Goal: Task Accomplishment & Management: Complete application form

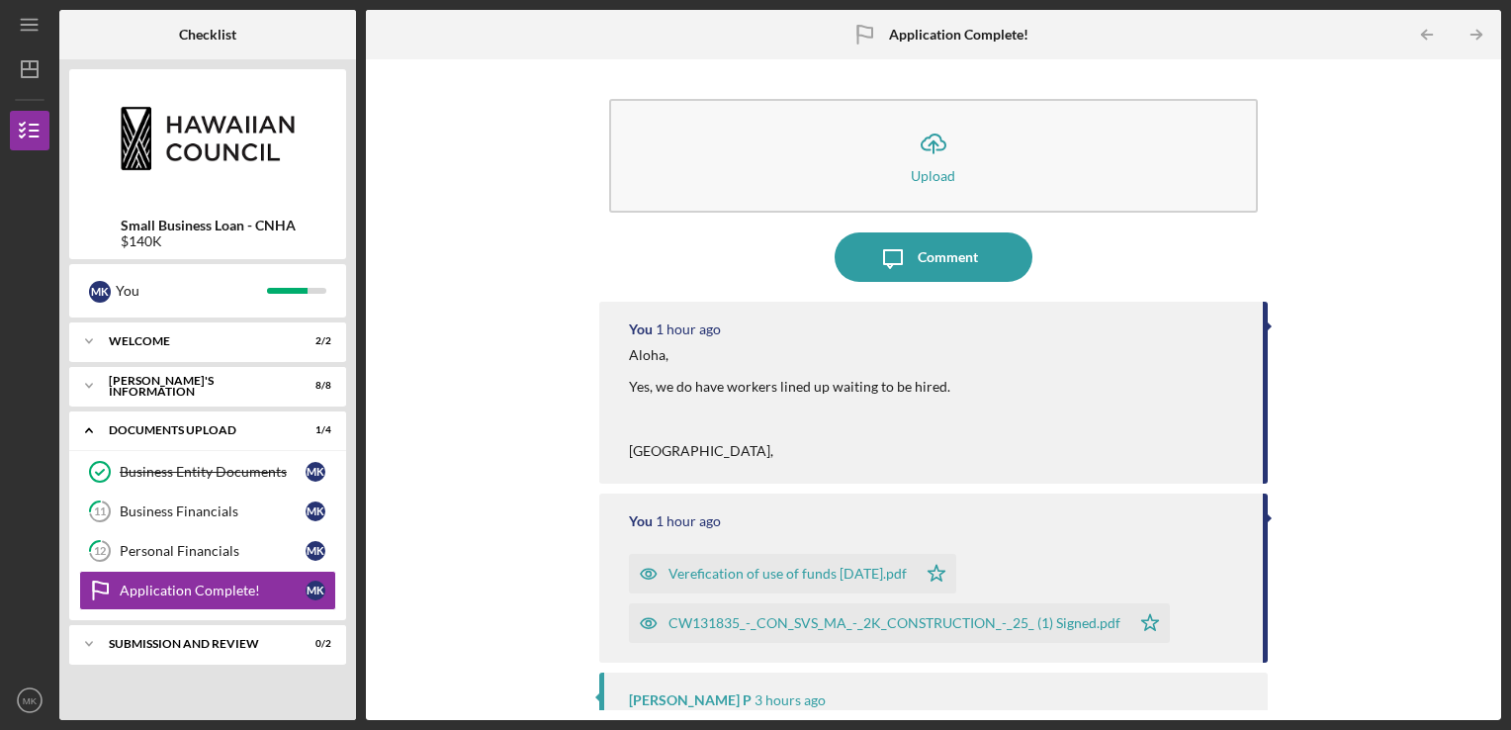
scroll to position [752, 0]
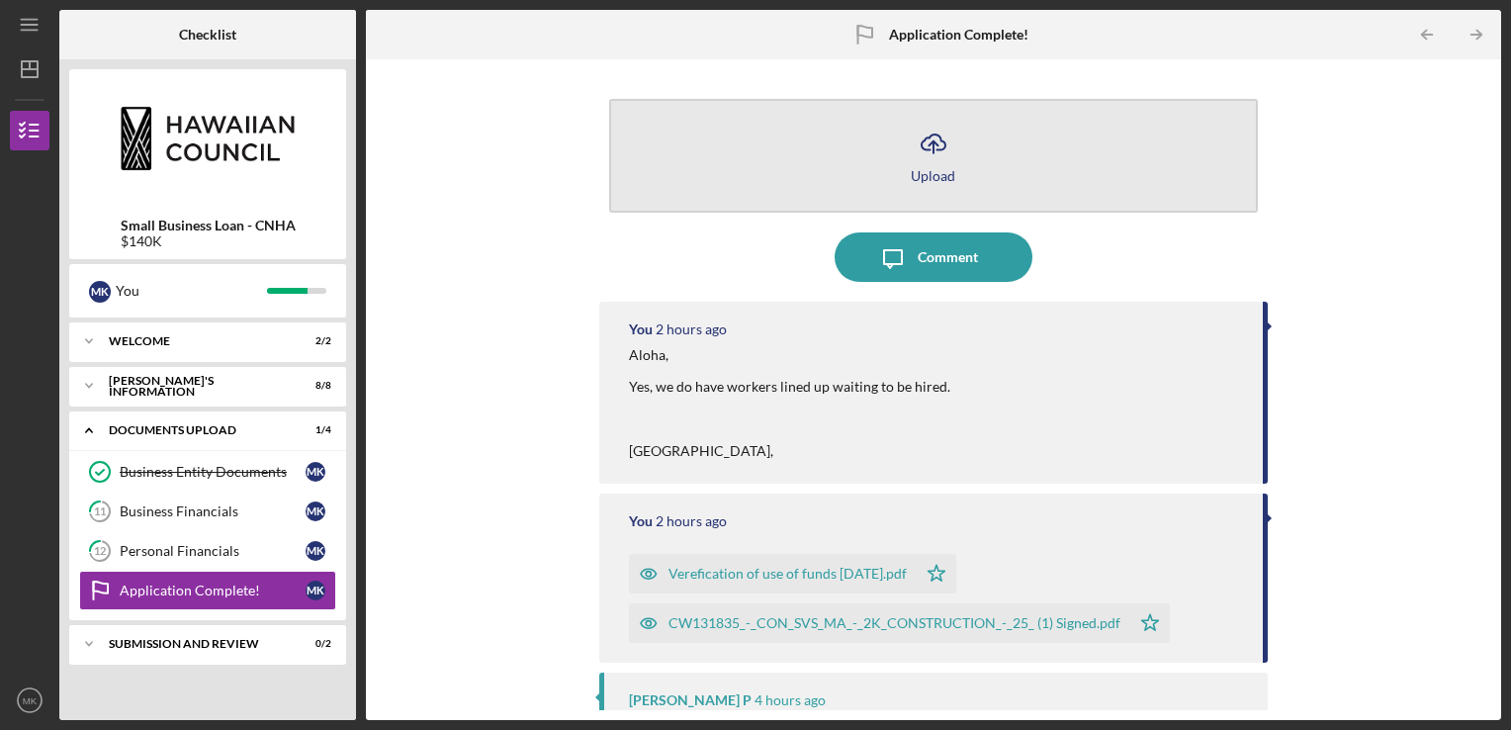
click at [909, 180] on button "Icon/Upload Upload" at bounding box center [934, 156] width 650 height 114
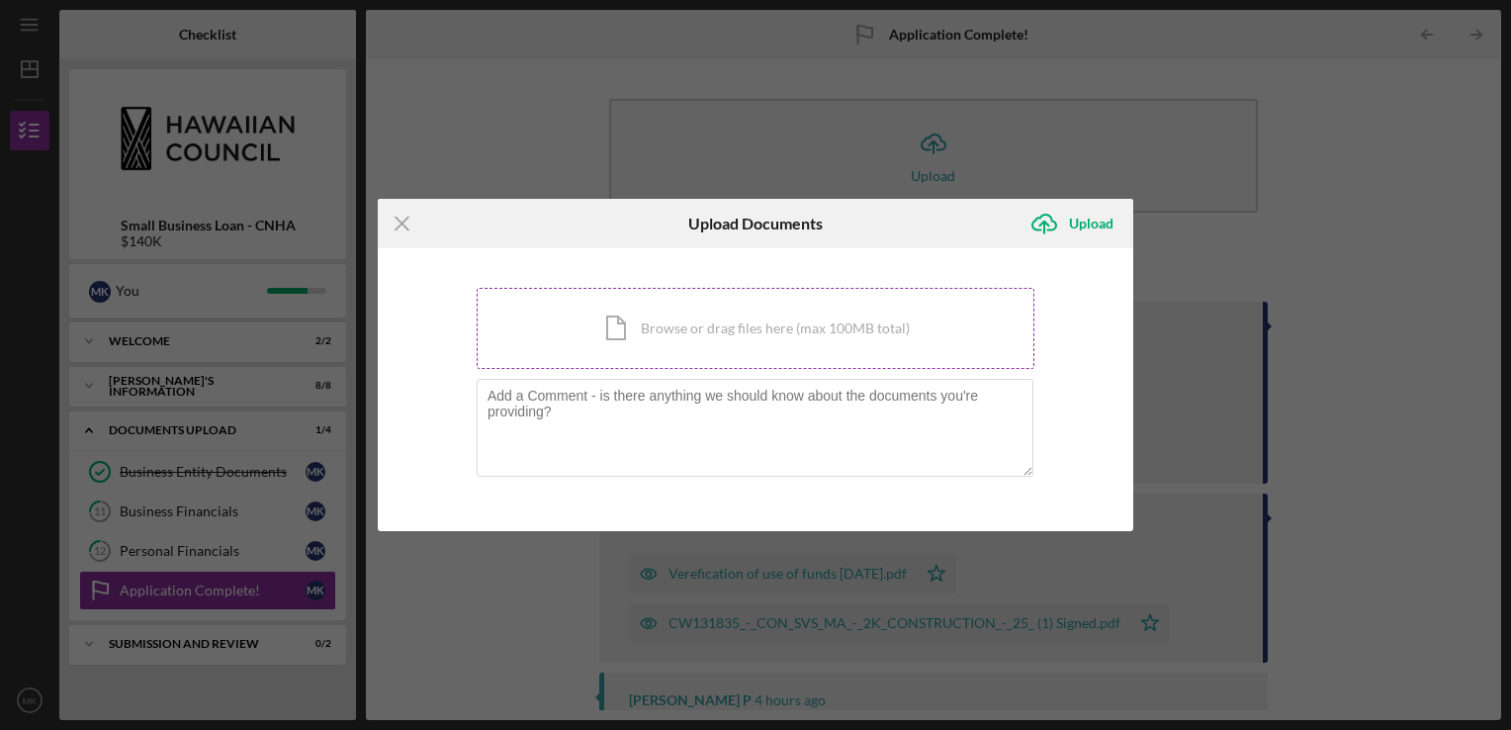
click at [688, 331] on div "Icon/Document Browse or drag files here (max 100MB total) Tap to choose files o…" at bounding box center [756, 328] width 558 height 81
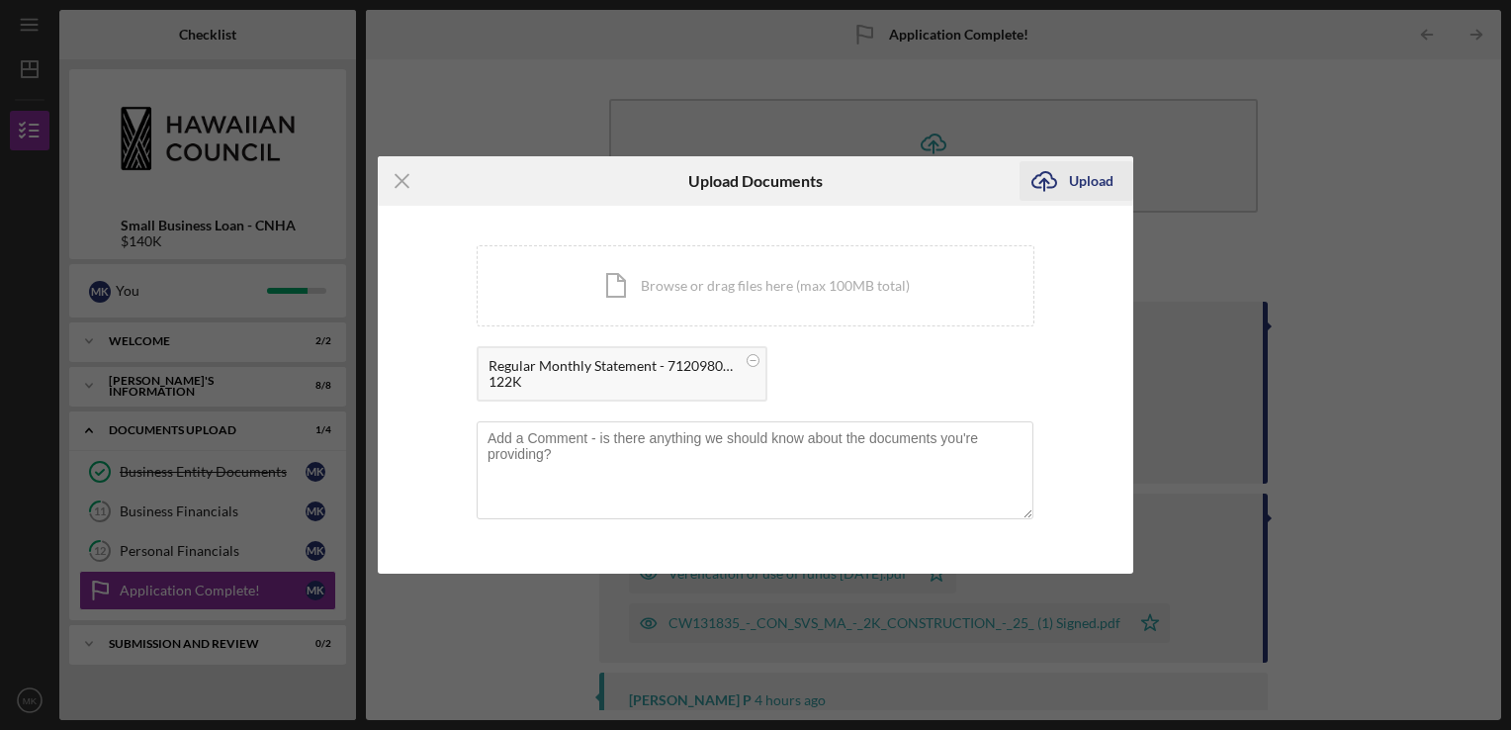
click at [1102, 192] on div "Upload" at bounding box center [1091, 181] width 45 height 40
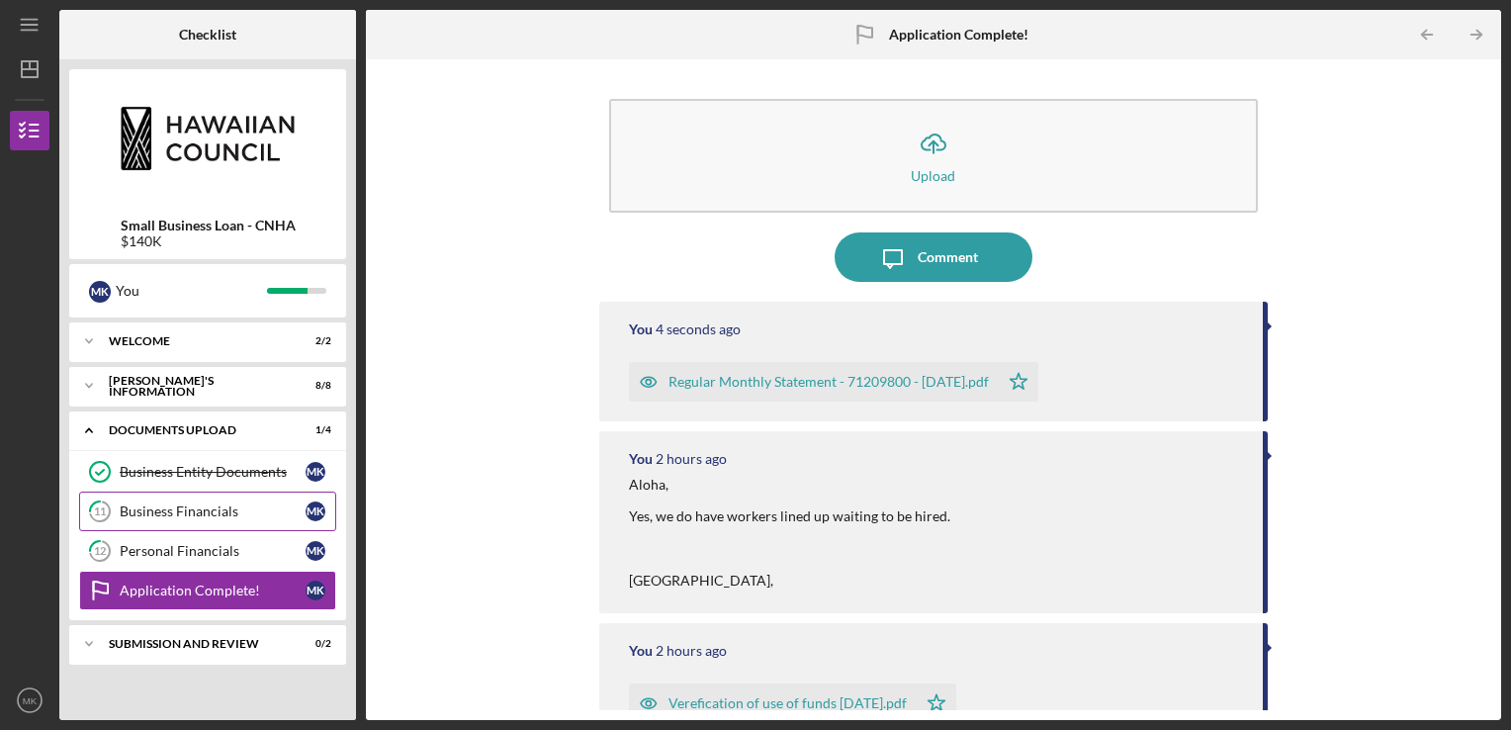
click at [186, 503] on div "Business Financials" at bounding box center [213, 511] width 186 height 16
